Goal: Task Accomplishment & Management: Use online tool/utility

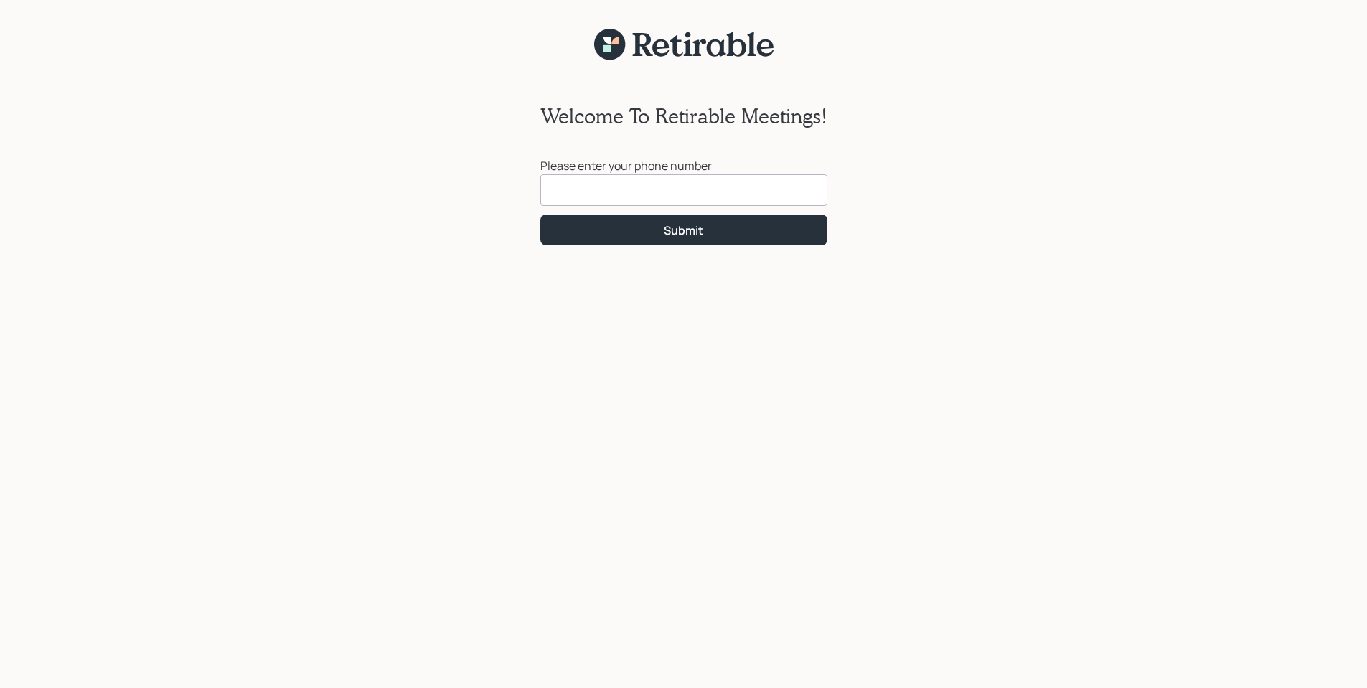
click at [590, 180] on input at bounding box center [683, 190] width 287 height 32
type input "[PHONE_NUMBER]"
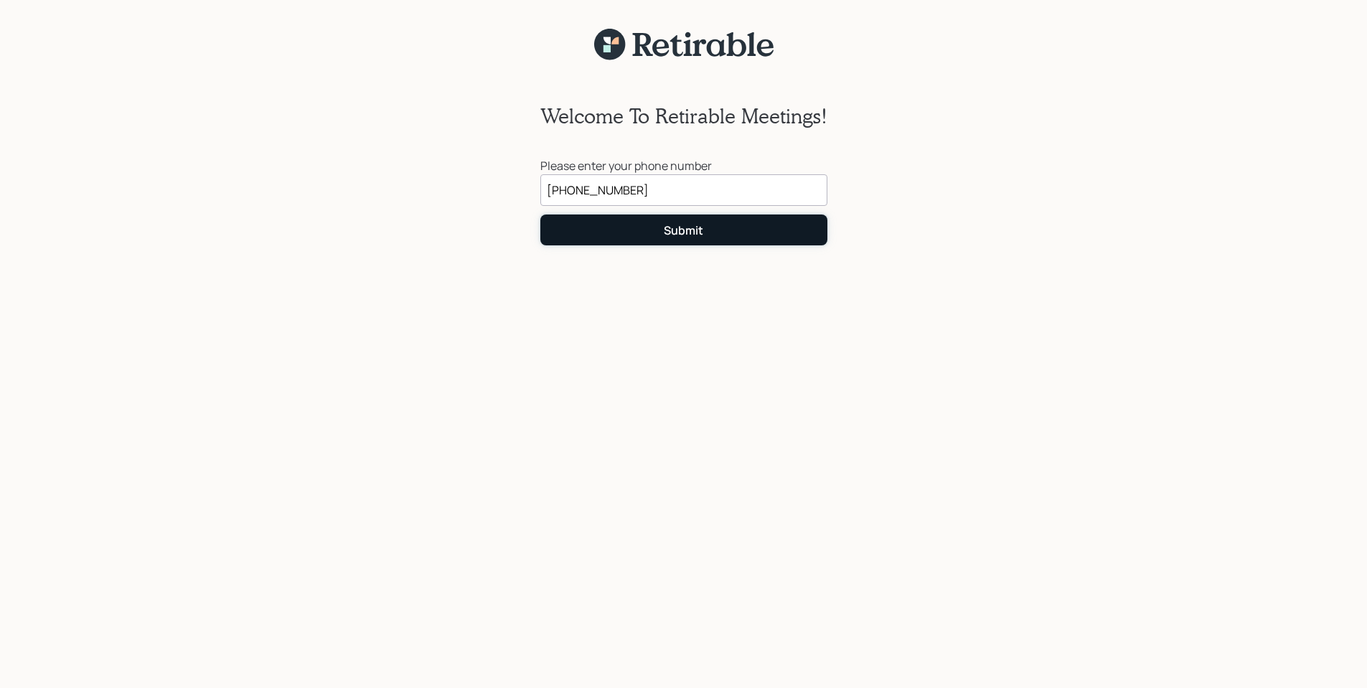
click at [692, 224] on div "Submit" at bounding box center [683, 230] width 39 height 16
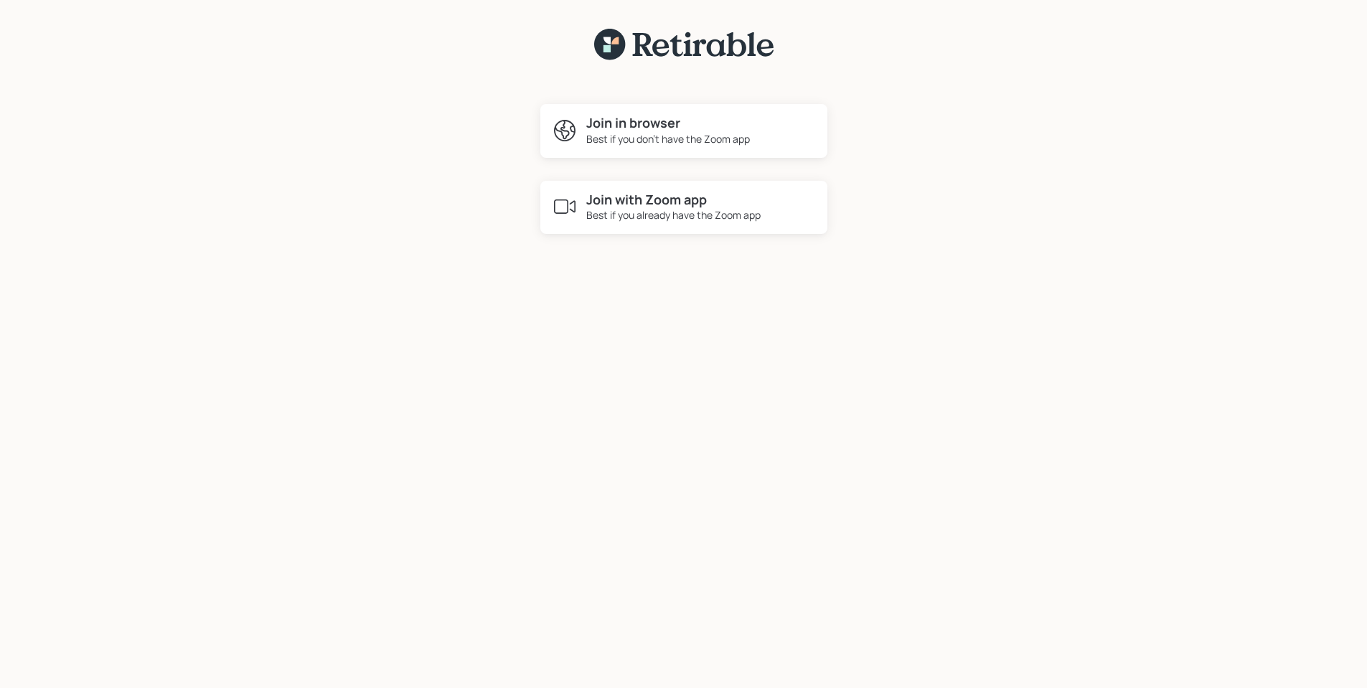
click at [672, 197] on h4 "Join with Zoom app" at bounding box center [673, 200] width 174 height 16
